Goal: Task Accomplishment & Management: Use online tool/utility

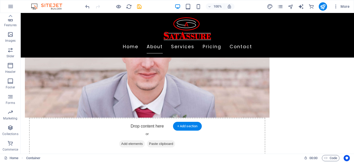
scroll to position [107, 0]
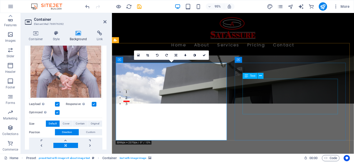
scroll to position [81, 0]
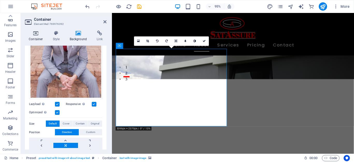
click at [38, 34] on icon at bounding box center [36, 33] width 22 height 5
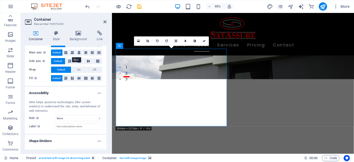
scroll to position [97, 0]
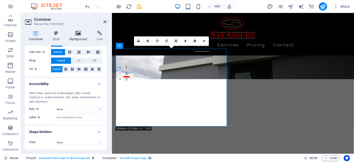
click at [74, 37] on h4 "Background" at bounding box center [79, 36] width 27 height 11
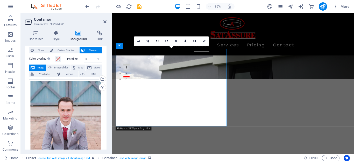
scroll to position [0, 0]
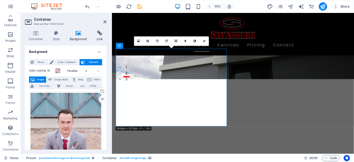
click at [102, 35] on icon at bounding box center [100, 33] width 14 height 5
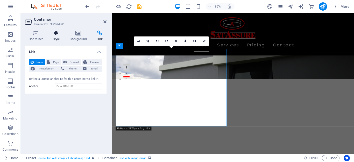
click at [58, 41] on h4 "Style" at bounding box center [57, 36] width 17 height 11
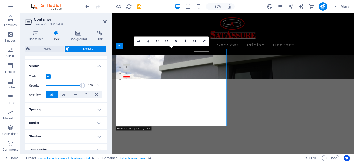
scroll to position [78, 0]
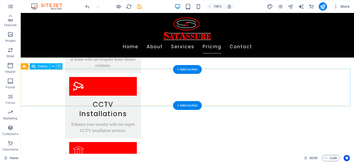
scroll to position [757, 0]
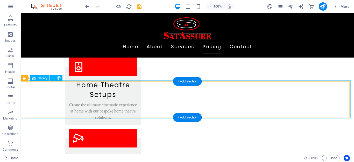
select select "1"
select select "px"
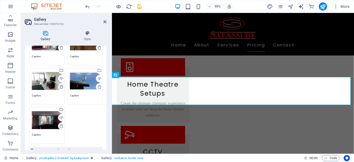
scroll to position [0, 0]
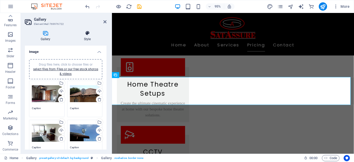
click at [83, 37] on h4 "Style" at bounding box center [87, 36] width 38 height 11
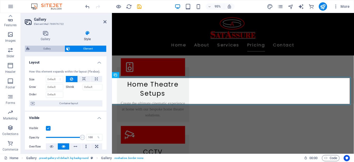
click at [60, 49] on span "Gallery" at bounding box center [47, 49] width 32 height 6
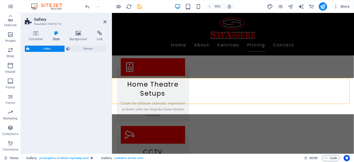
select select "rem"
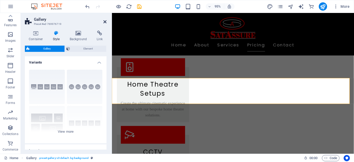
click at [105, 20] on icon at bounding box center [104, 22] width 3 height 4
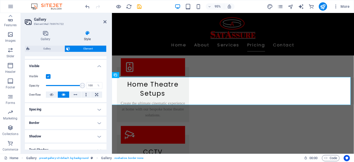
scroll to position [78, 0]
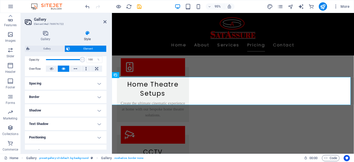
click at [55, 84] on h4 "Spacing" at bounding box center [66, 83] width 82 height 12
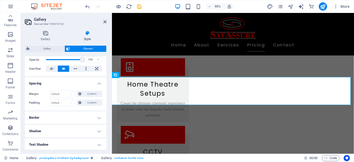
click at [55, 84] on h4 "Spacing" at bounding box center [66, 81] width 82 height 9
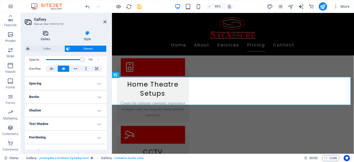
click at [45, 38] on h4 "Gallery" at bounding box center [46, 36] width 43 height 11
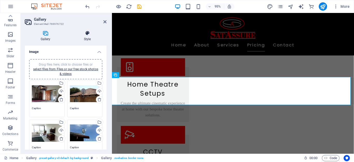
click at [87, 32] on icon at bounding box center [87, 33] width 38 height 5
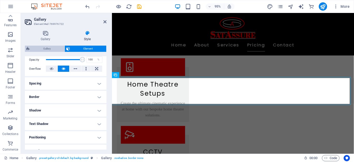
click at [44, 49] on span "Gallery" at bounding box center [47, 49] width 32 height 6
select select "rem"
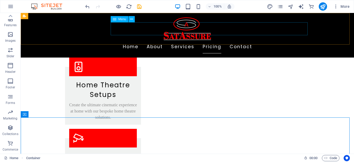
click at [156, 40] on nav "Home About Services Pricing Contact" at bounding box center [187, 46] width 244 height 13
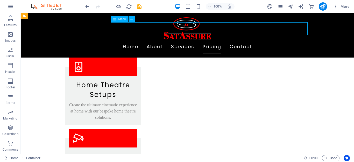
click at [156, 40] on nav "Home About Services Pricing Contact" at bounding box center [187, 46] width 244 height 13
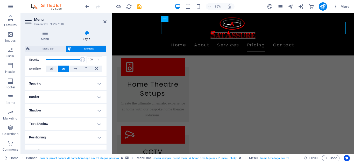
scroll to position [0, 0]
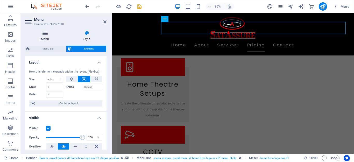
click at [42, 33] on icon at bounding box center [45, 33] width 40 height 5
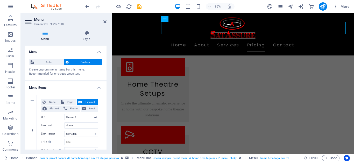
scroll to position [26, 0]
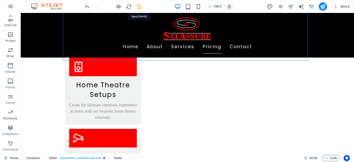
click at [139, 5] on icon "save" at bounding box center [139, 7] width 6 height 6
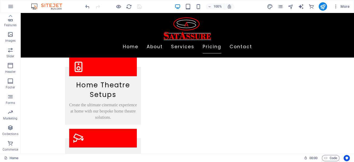
click at [138, 5] on div at bounding box center [113, 6] width 58 height 8
click at [346, 6] on span "More" at bounding box center [341, 6] width 16 height 5
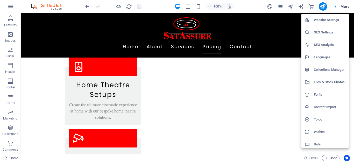
click at [324, 6] on div at bounding box center [177, 81] width 354 height 162
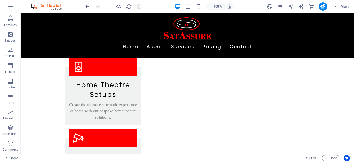
click at [324, 6] on icon "publish" at bounding box center [322, 7] width 6 height 6
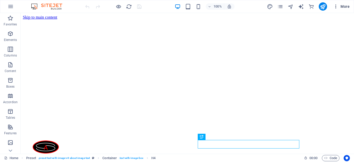
click at [0, 0] on icon "button" at bounding box center [0, 0] width 0 height 0
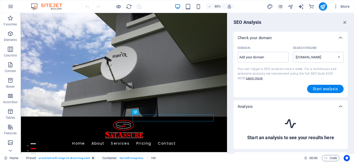
select select "google.com"
type input "www.satassured.co"
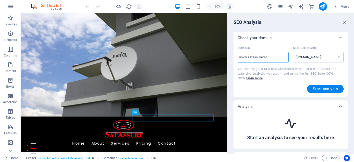
select select "google.co.uk"
type input "www.satassured.co."
select select "google.com"
type input "www.satassured.co.za"
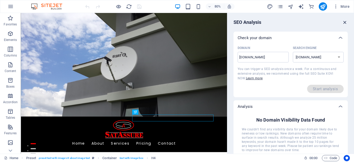
click at [345, 20] on icon "button" at bounding box center [345, 22] width 6 height 6
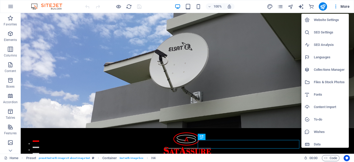
click at [333, 5] on div at bounding box center [177, 81] width 354 height 162
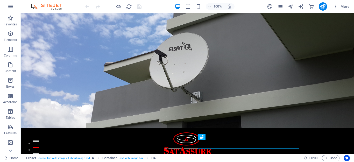
click at [51, 6] on img at bounding box center [49, 6] width 39 height 6
click at [11, 6] on icon "button" at bounding box center [11, 6] width 6 height 6
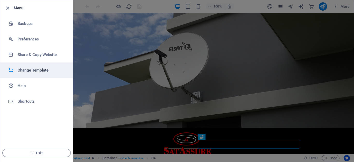
click at [30, 71] on h6 "Change Template" at bounding box center [42, 70] width 48 height 6
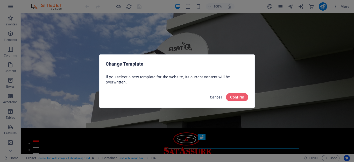
click at [218, 95] on span "Cancel" at bounding box center [216, 97] width 12 height 4
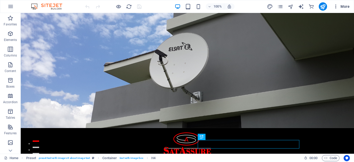
click at [0, 0] on icon "button" at bounding box center [0, 0] width 0 height 0
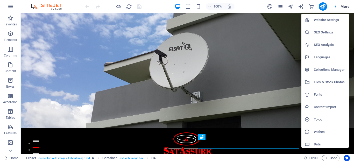
scroll to position [3, 0]
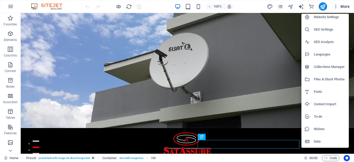
click at [323, 139] on h6 "Data" at bounding box center [329, 141] width 32 height 6
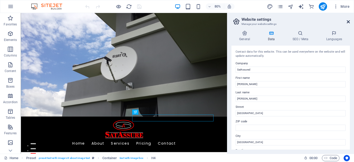
click at [347, 20] on icon at bounding box center [347, 22] width 3 height 4
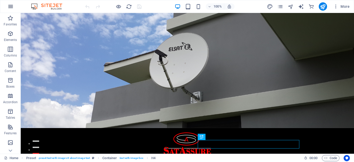
click at [8, 8] on icon "button" at bounding box center [11, 6] width 6 height 6
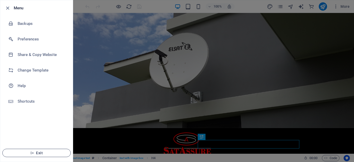
click at [42, 152] on span "Exit" at bounding box center [37, 153] width 60 height 4
